Goal: Information Seeking & Learning: Learn about a topic

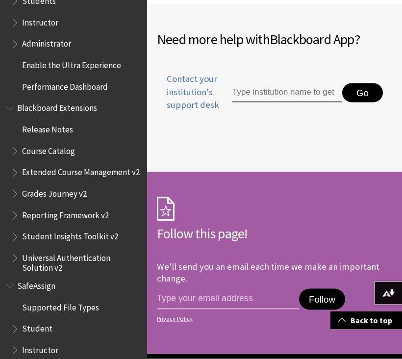
scroll to position [809, 0]
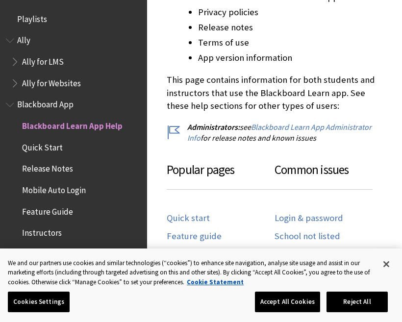
scroll to position [445, 0]
